Goal: Information Seeking & Learning: Learn about a topic

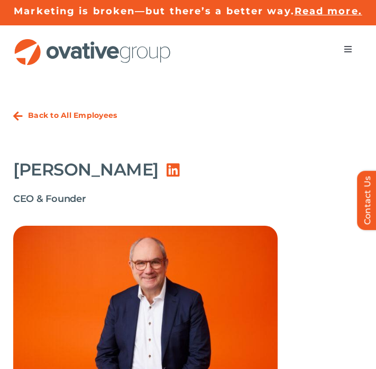
click at [67, 114] on strong "Back to All Employees" at bounding box center [72, 115] width 89 height 10
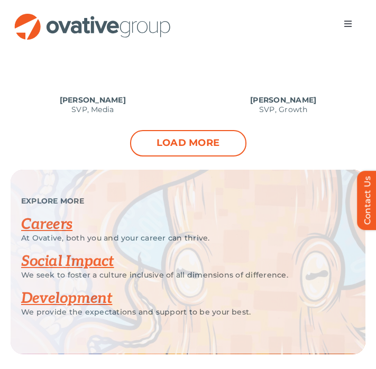
scroll to position [1320, 0]
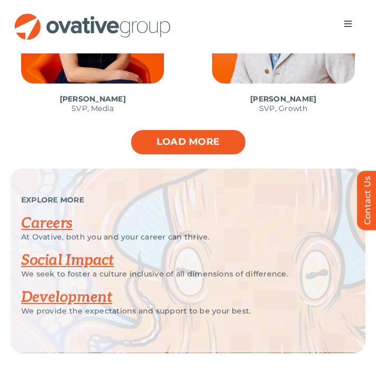
click at [193, 142] on link "Load more" at bounding box center [188, 142] width 116 height 26
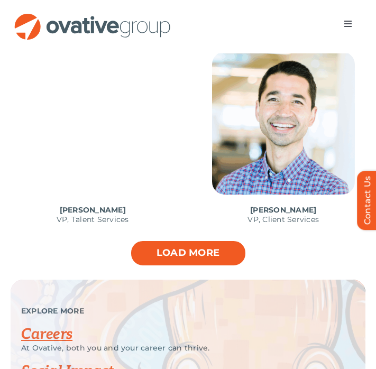
scroll to position [1983, 0]
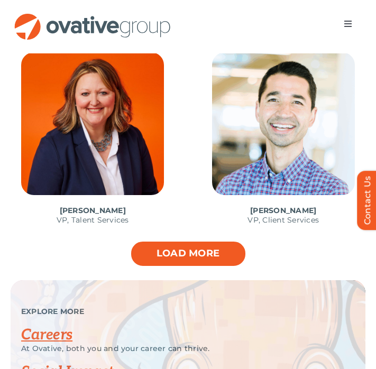
click at [189, 251] on link "Load more" at bounding box center [188, 254] width 116 height 26
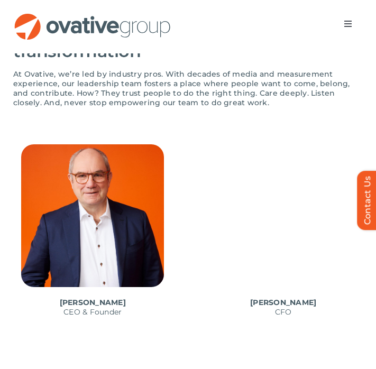
scroll to position [533, 0]
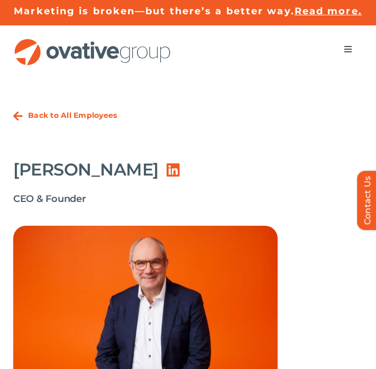
click at [345, 52] on span "Menu" at bounding box center [348, 49] width 8 height 8
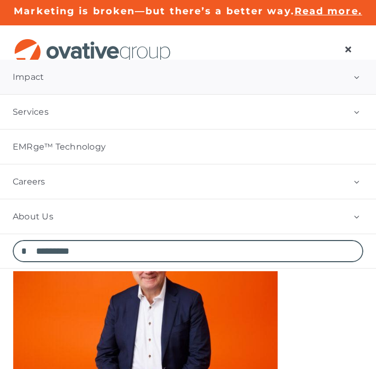
click at [98, 85] on link "Impact" at bounding box center [188, 77] width 376 height 34
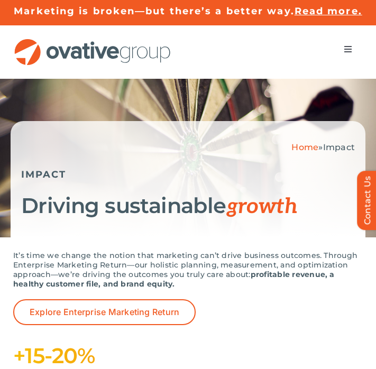
click at [356, 51] on button "Toggle Navigation" at bounding box center [348, 49] width 30 height 21
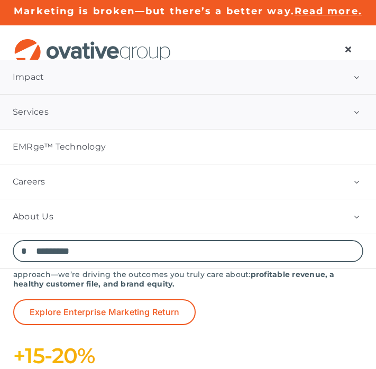
click at [141, 112] on link "Services" at bounding box center [188, 112] width 376 height 34
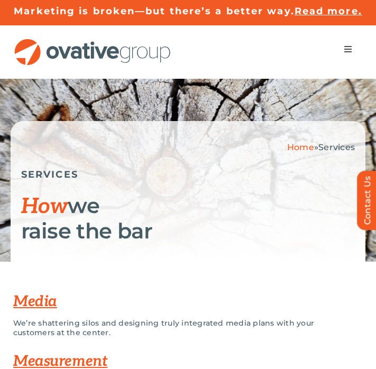
click at [346, 51] on span "Menu" at bounding box center [348, 49] width 8 height 8
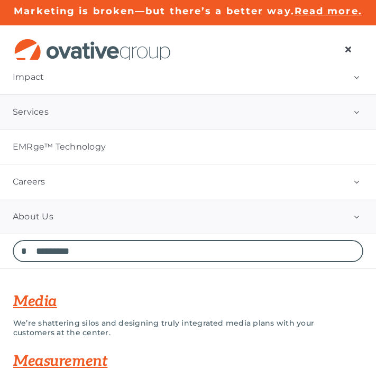
click at [170, 218] on link "About Us" at bounding box center [188, 216] width 376 height 34
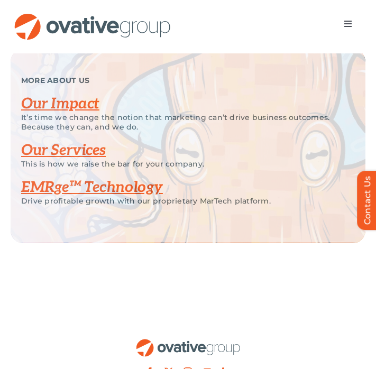
scroll to position [2138, 0]
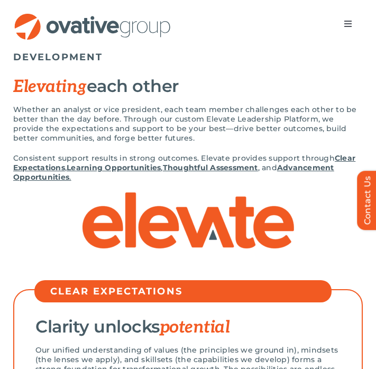
scroll to position [75, 0]
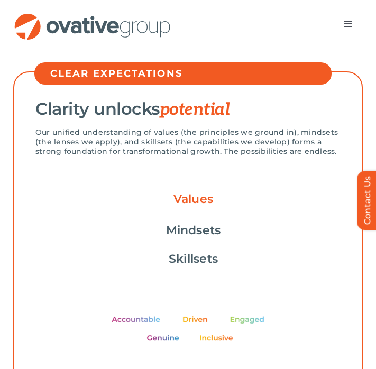
scroll to position [305, 0]
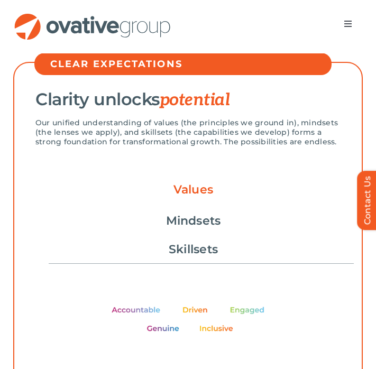
click at [197, 191] on link "Values" at bounding box center [193, 192] width 40 height 23
click at [180, 230] on link "Mindsets" at bounding box center [193, 221] width 55 height 18
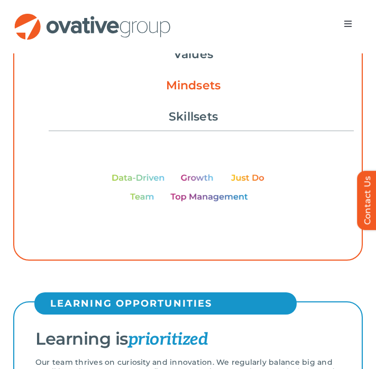
scroll to position [429, 0]
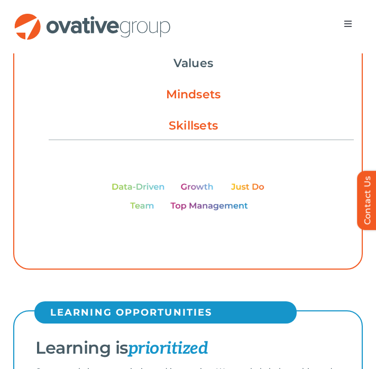
click at [203, 127] on link "Skillsets" at bounding box center [193, 126] width 49 height 18
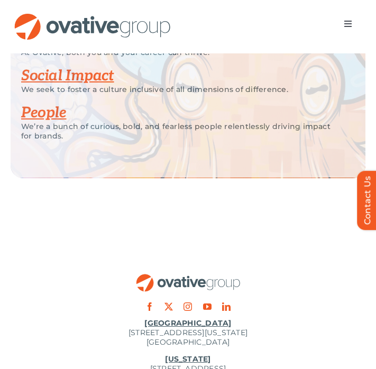
scroll to position [2522, 0]
